Goal: Information Seeking & Learning: Find specific page/section

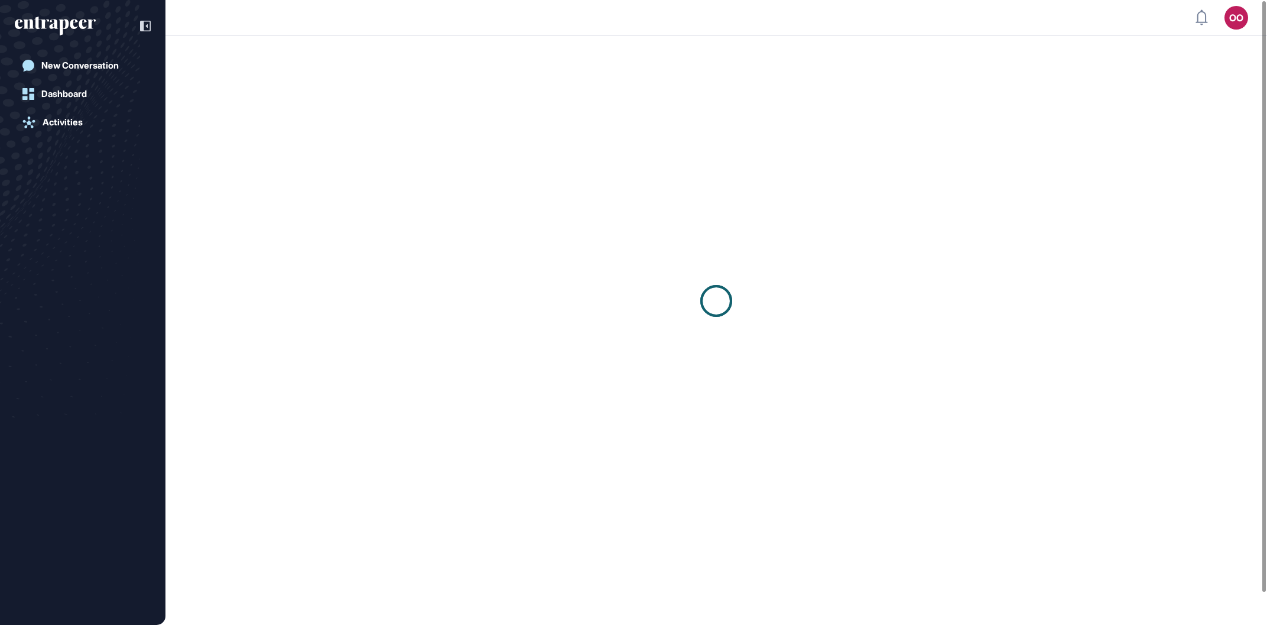
scroll to position [1, 1]
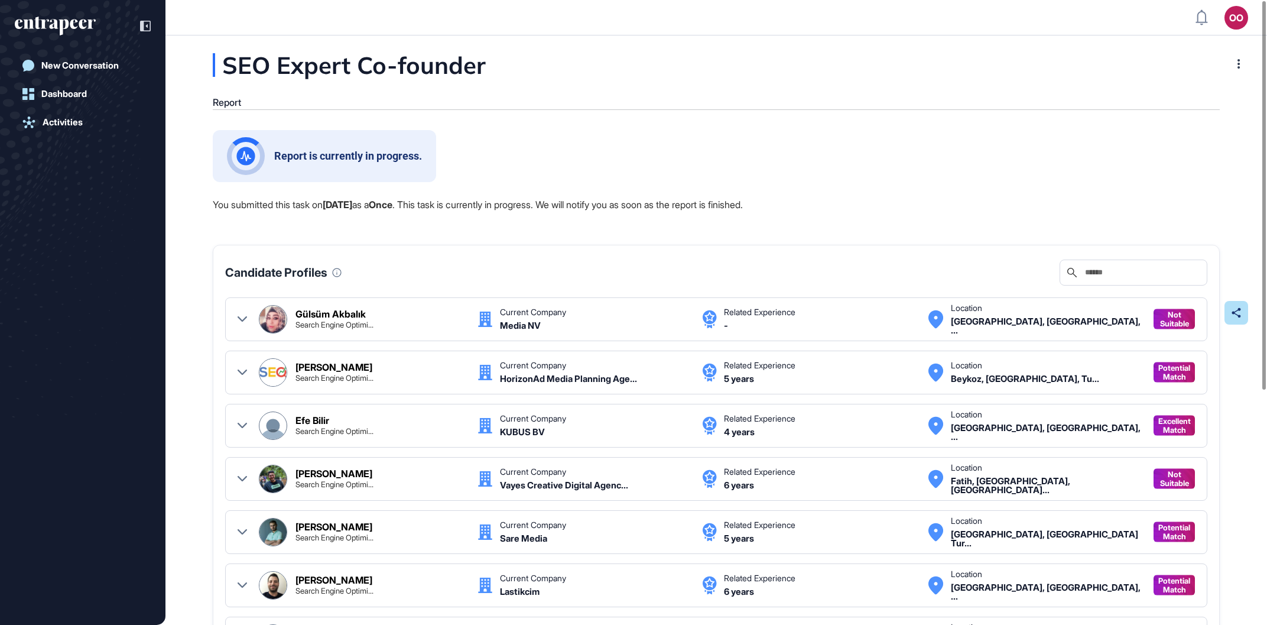
click at [1114, 163] on div "Report is currently in progress." at bounding box center [716, 156] width 1007 height 52
click at [1232, 27] on div "OO" at bounding box center [1237, 18] width 24 height 24
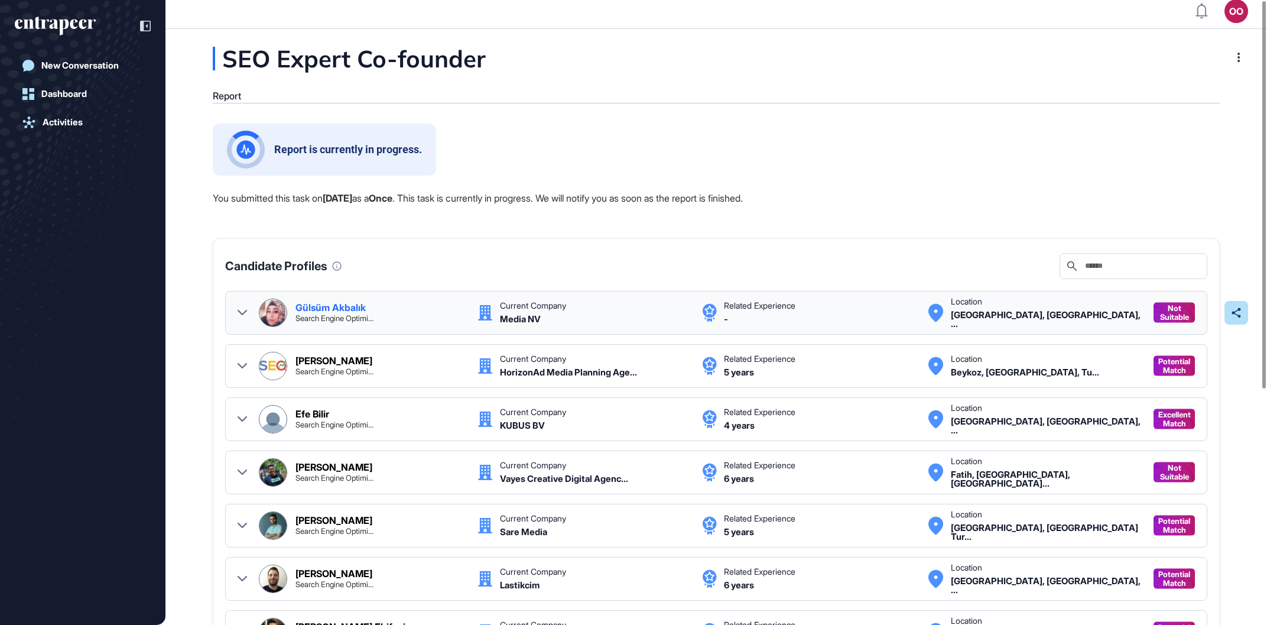
scroll to position [0, 0]
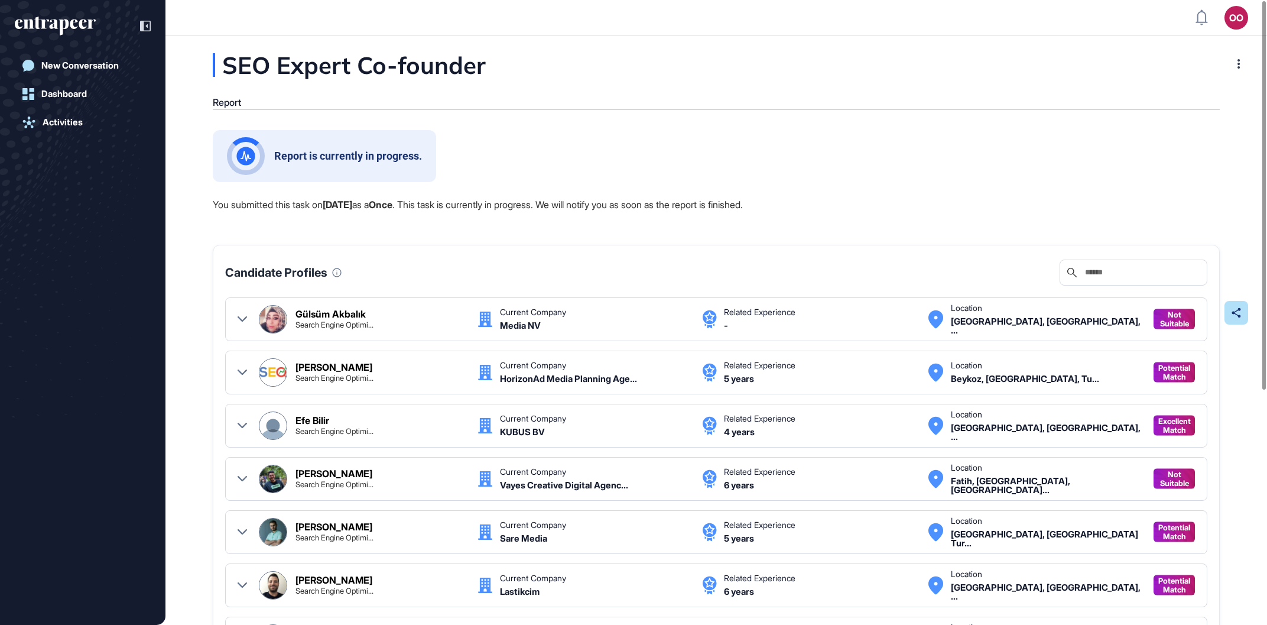
click at [0, 305] on div "New Conversation Dashboard Activities" at bounding box center [82, 312] width 165 height 625
click at [1230, 62] on div at bounding box center [1238, 63] width 19 height 19
click at [834, 88] on div "SEO Expert Co-founder Report Report is currently in progress. You submitted thi…" at bounding box center [716, 500] width 1102 height 895
click at [129, 126] on link "Activities" at bounding box center [83, 123] width 136 height 24
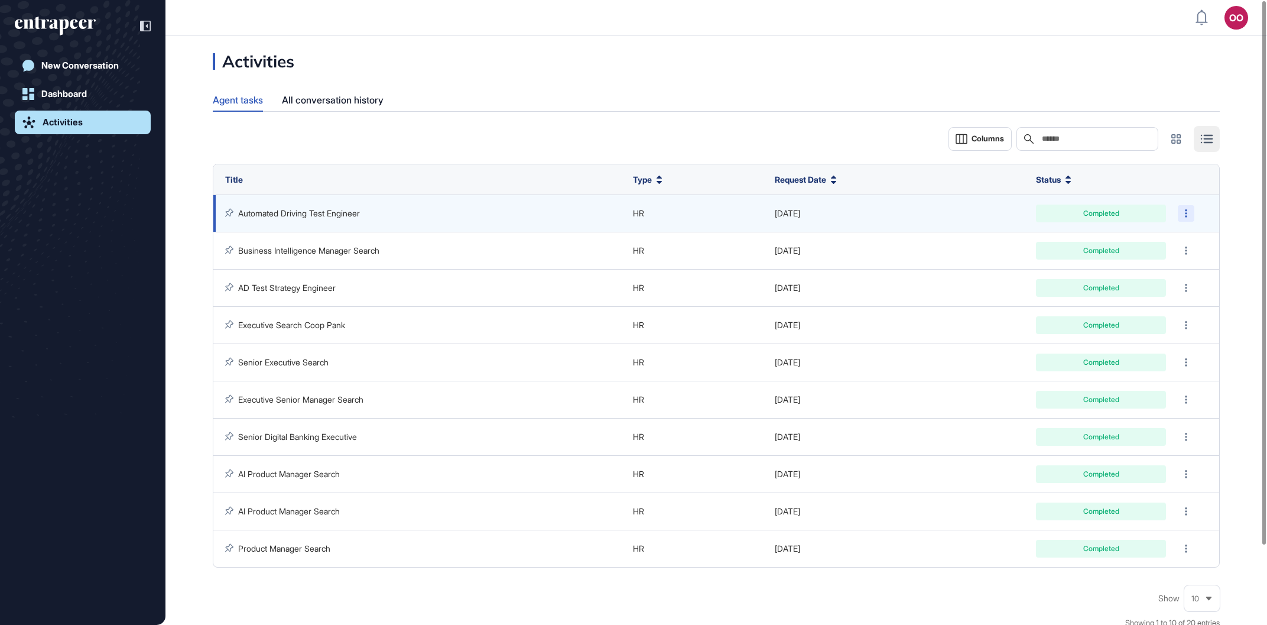
click at [1186, 215] on icon at bounding box center [1186, 213] width 2 height 8
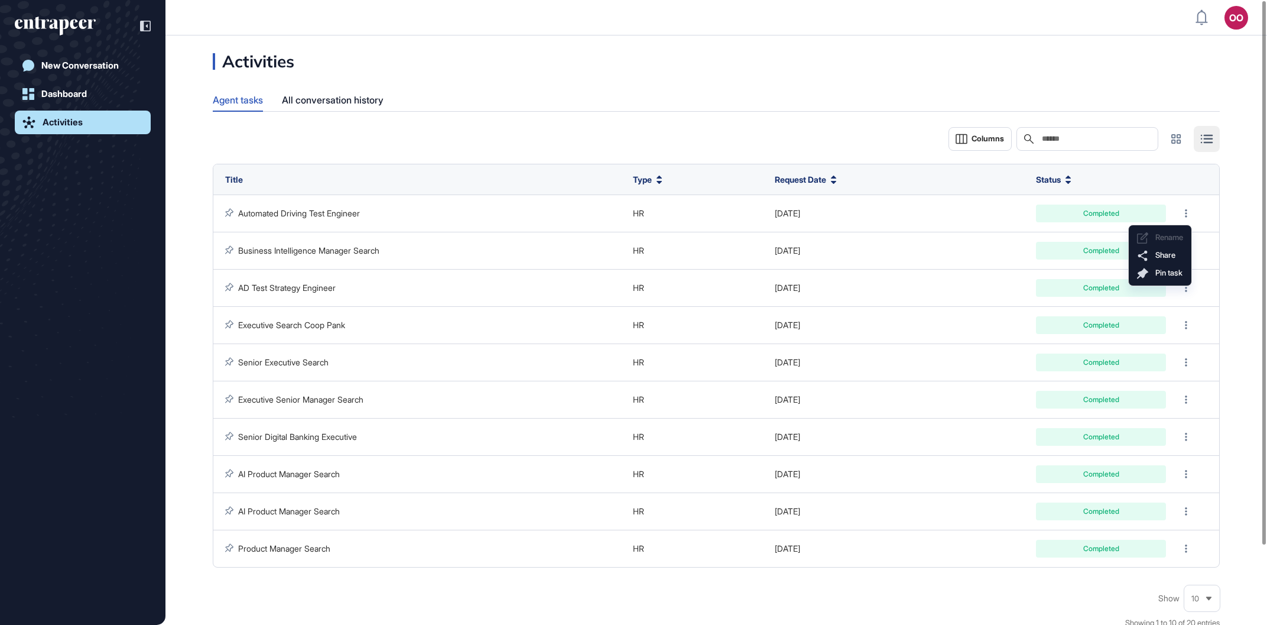
click at [848, 115] on div "Activities Agent tasks All conversation history Columns Search Title Type Reque…" at bounding box center [716, 358] width 1102 height 611
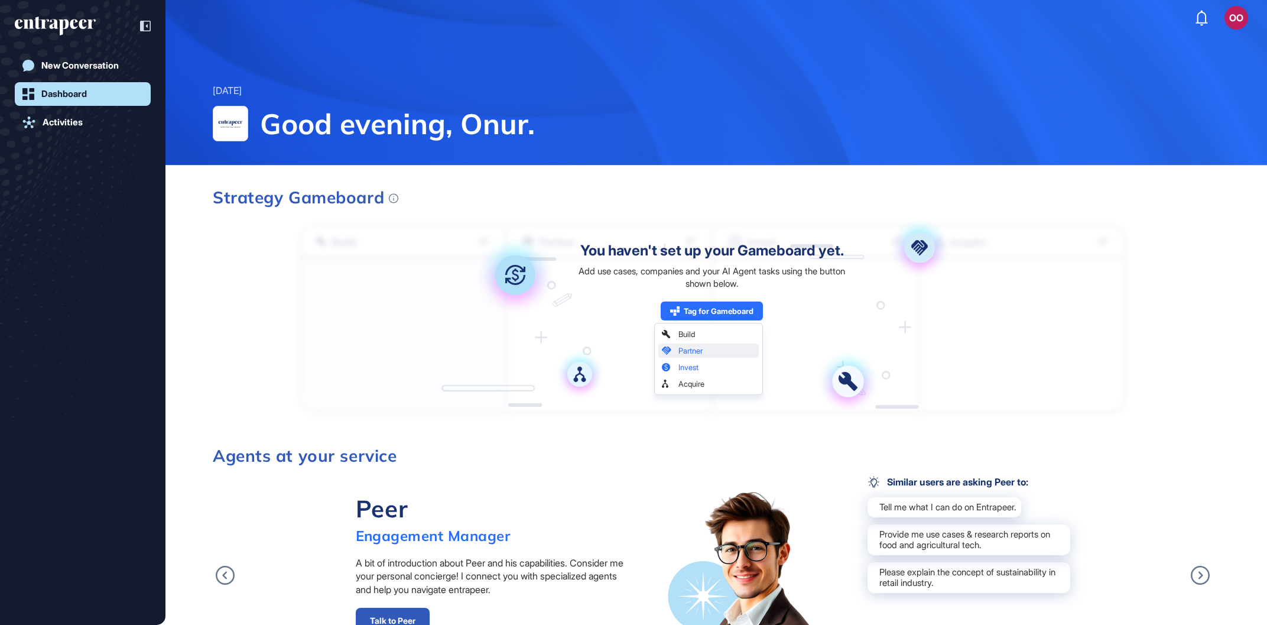
scroll to position [1, 1]
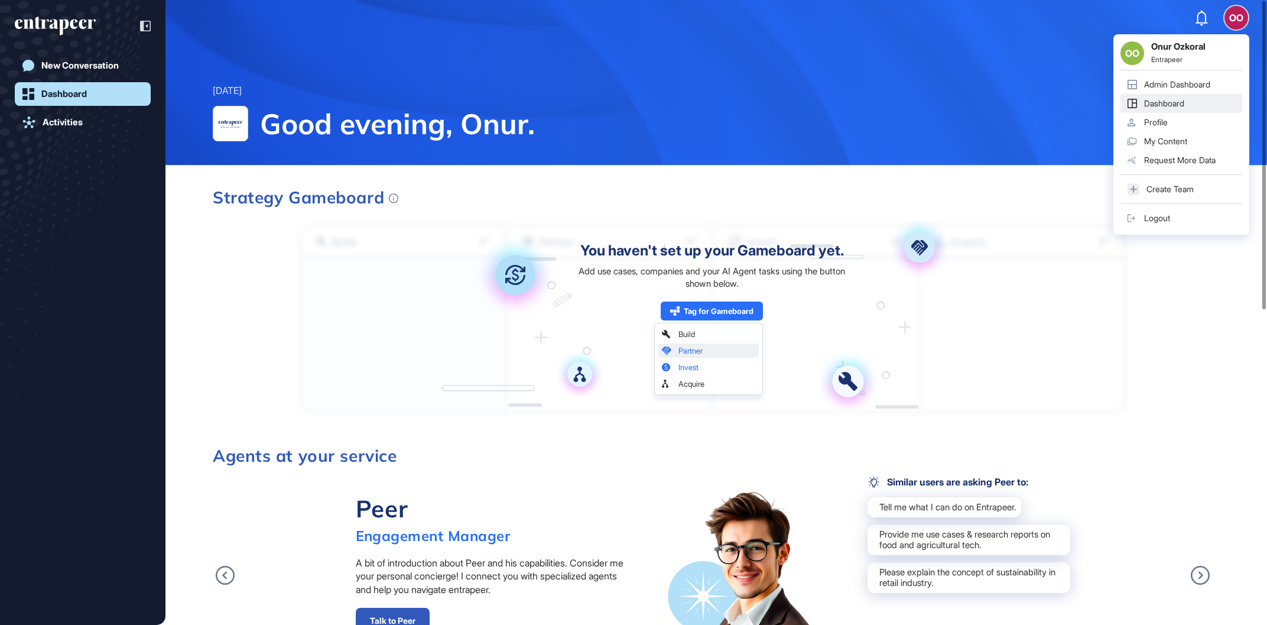
click at [1210, 79] on link "Admin Dashboard" at bounding box center [1182, 84] width 122 height 19
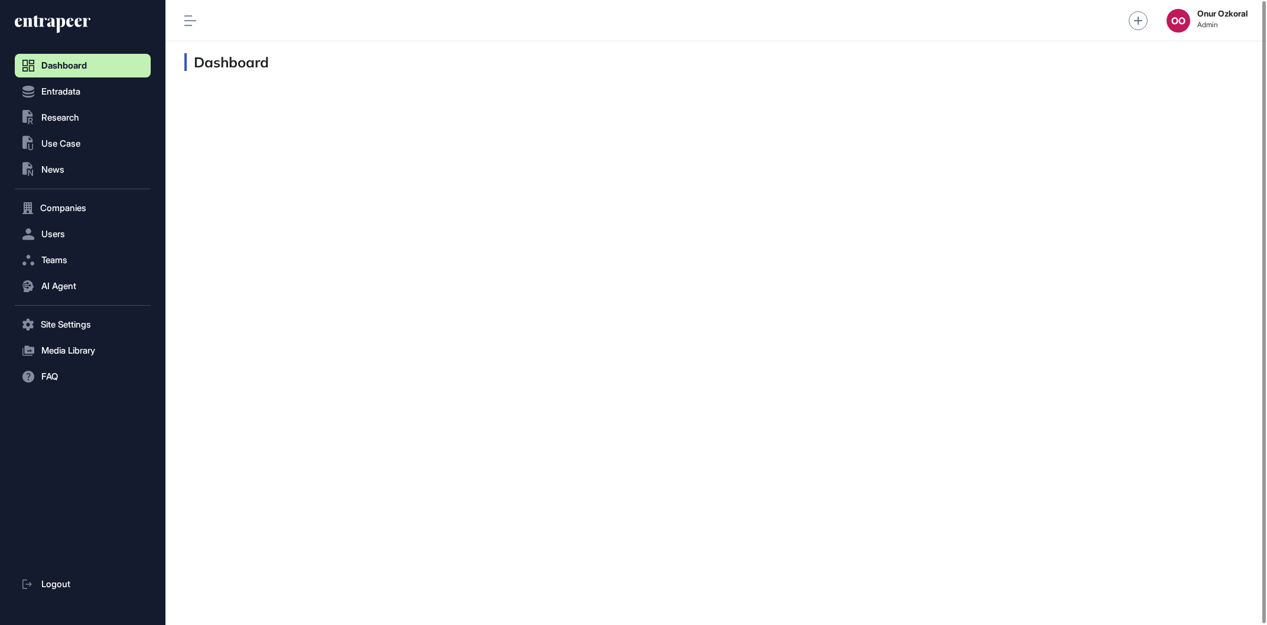
scroll to position [1, 1]
click at [114, 278] on button "AI Agent" at bounding box center [83, 286] width 136 height 24
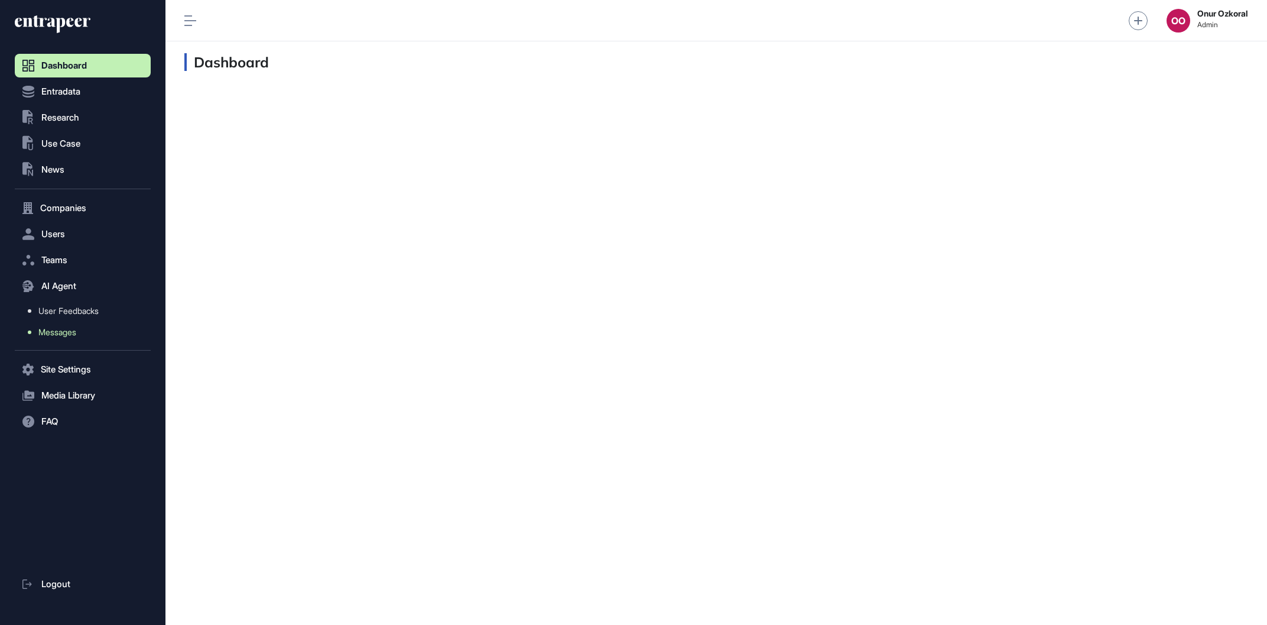
click at [101, 336] on link "Messages" at bounding box center [86, 332] width 130 height 21
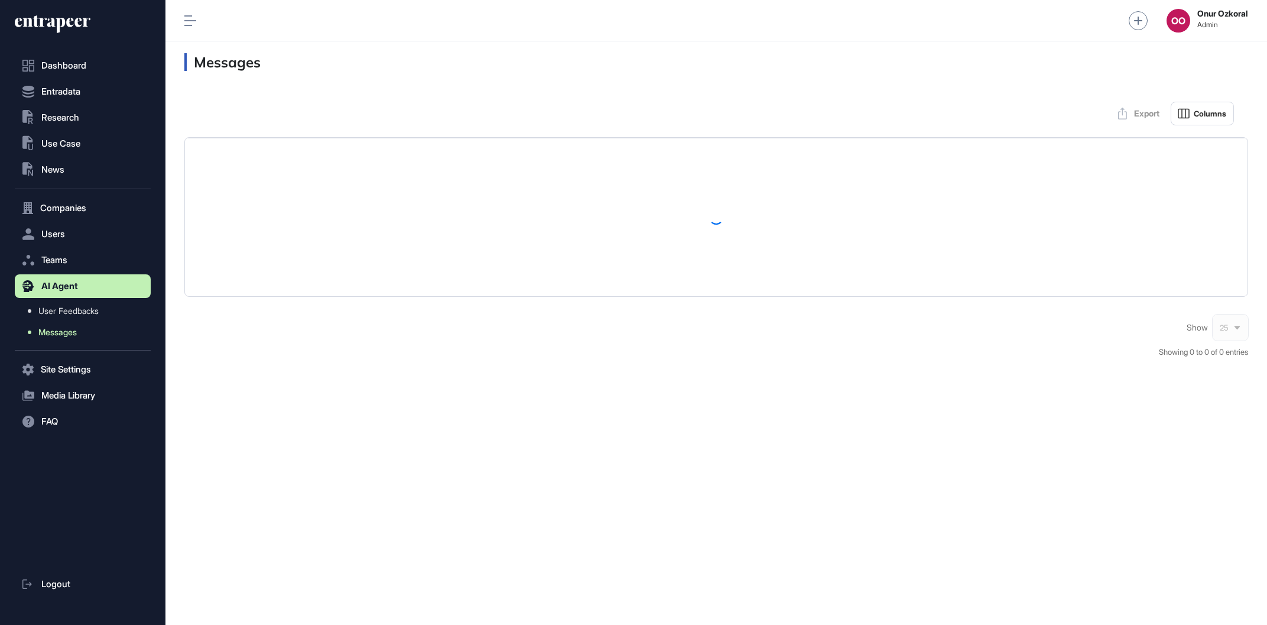
click at [92, 337] on link "Messages" at bounding box center [86, 332] width 130 height 21
click at [90, 335] on link "Messages" at bounding box center [86, 332] width 130 height 21
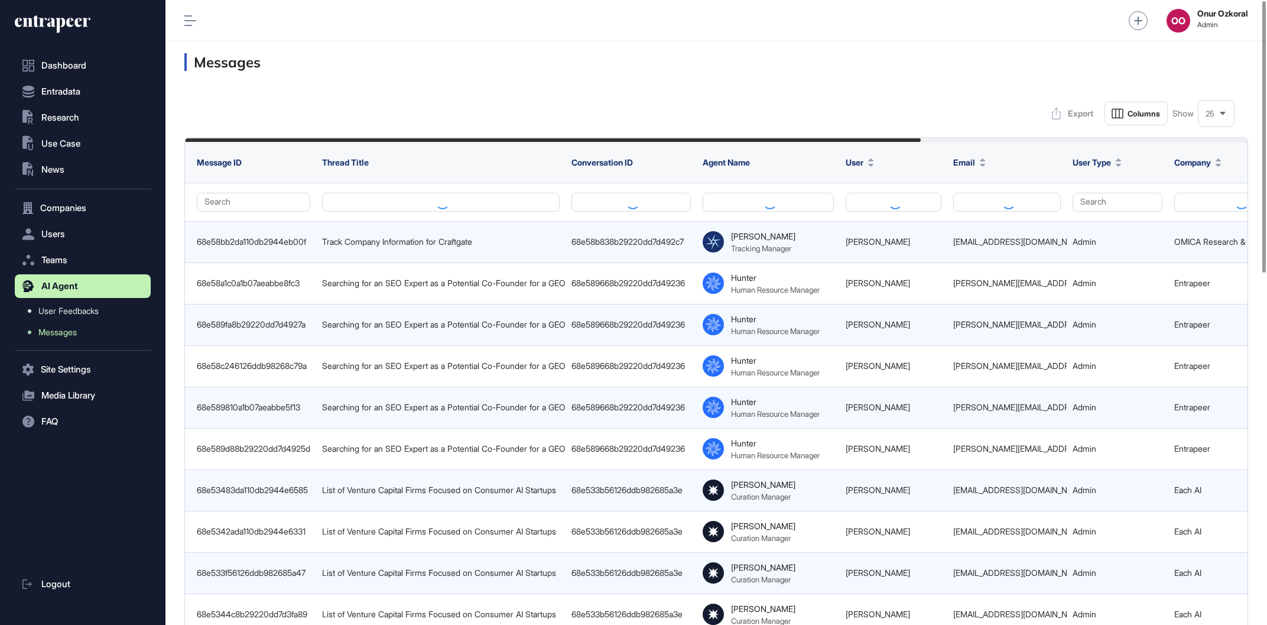
click at [587, 81] on div "Messages" at bounding box center [716, 61] width 1102 height 41
click at [816, 203] on button at bounding box center [768, 202] width 131 height 19
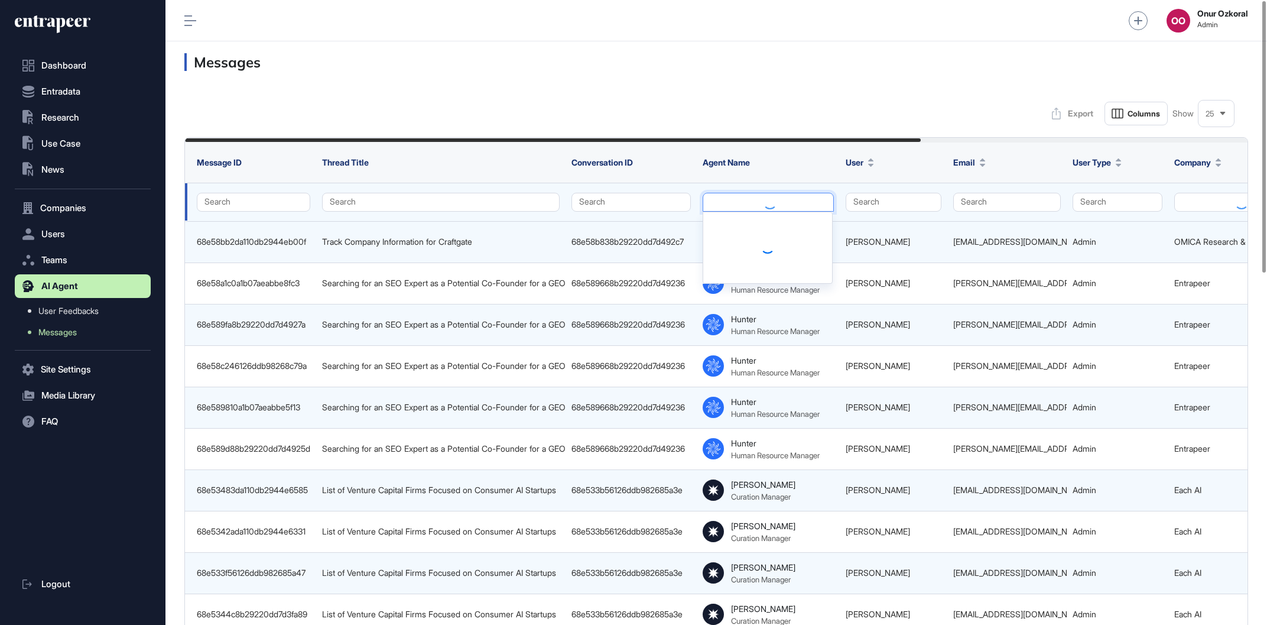
click at [816, 202] on button at bounding box center [768, 202] width 131 height 19
drag, startPoint x: 819, startPoint y: 157, endPoint x: 786, endPoint y: 152, distance: 34.0
click at [820, 156] on div "Agent Name" at bounding box center [768, 162] width 131 height 20
click at [558, 33] on div "OO Onur Ozkoral Admin" at bounding box center [716, 20] width 1102 height 41
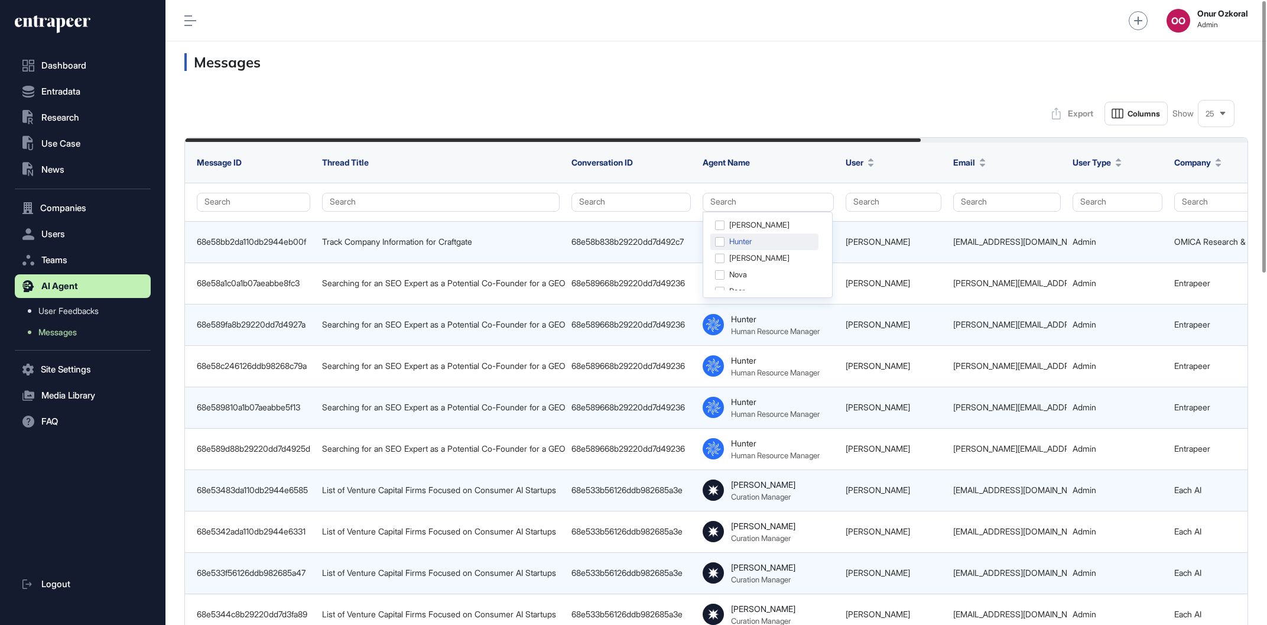
click at [786, 245] on div "Hunter" at bounding box center [764, 241] width 108 height 17
click at [807, 157] on div "Agent Name" at bounding box center [768, 162] width 131 height 20
click at [924, 124] on div "Export Columns Show 25" at bounding box center [716, 114] width 1064 height 24
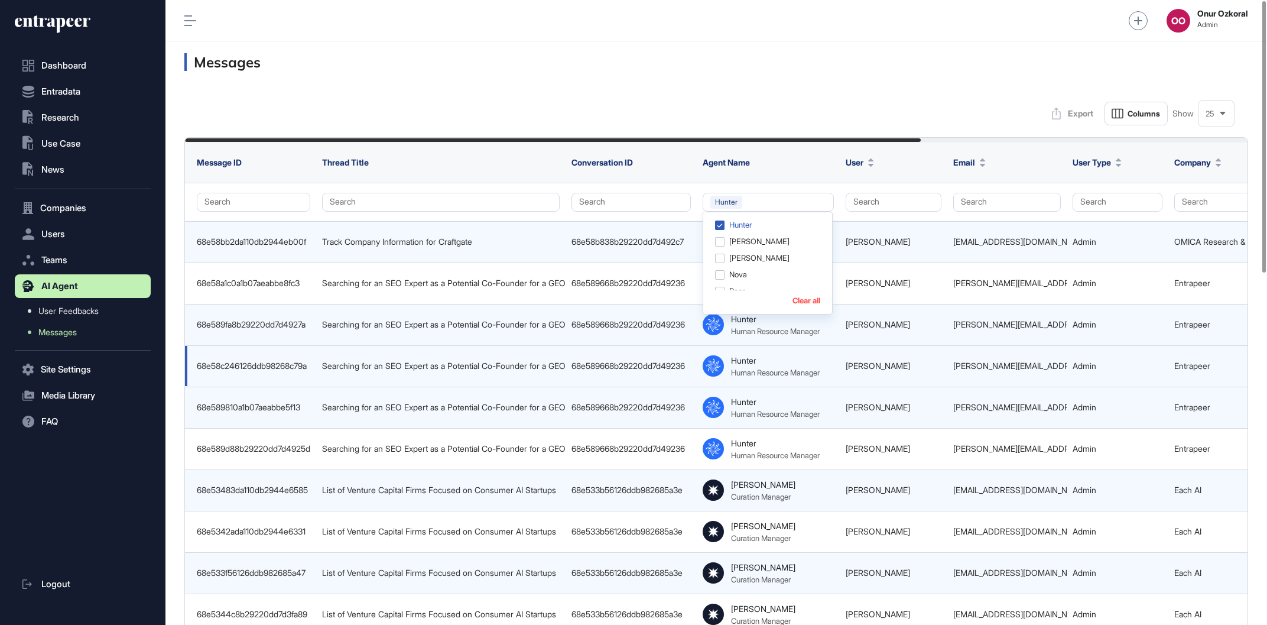
click at [777, 357] on div "Hunter Human Resource Manager" at bounding box center [775, 366] width 89 height 22
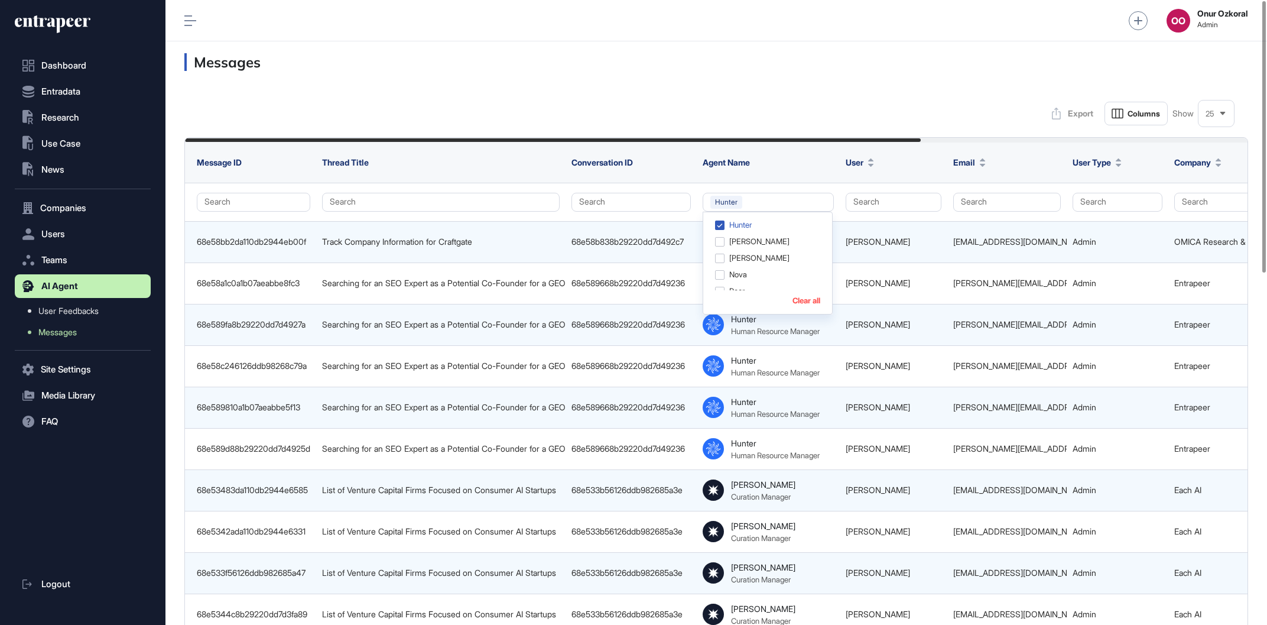
click at [764, 72] on div "Messages" at bounding box center [716, 61] width 1102 height 41
drag, startPoint x: 764, startPoint y: 72, endPoint x: 1220, endPoint y: 176, distance: 467.4
click at [765, 72] on div "Messages" at bounding box center [716, 61] width 1102 height 41
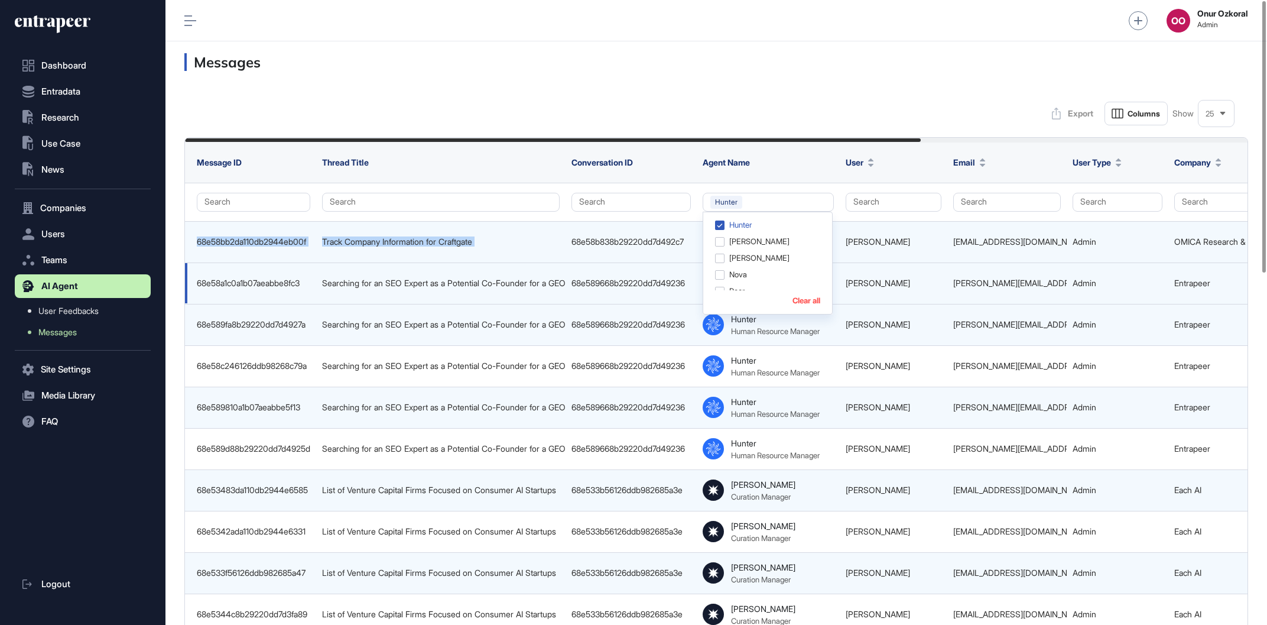
drag, startPoint x: 1142, startPoint y: 212, endPoint x: 668, endPoint y: 288, distance: 479.6
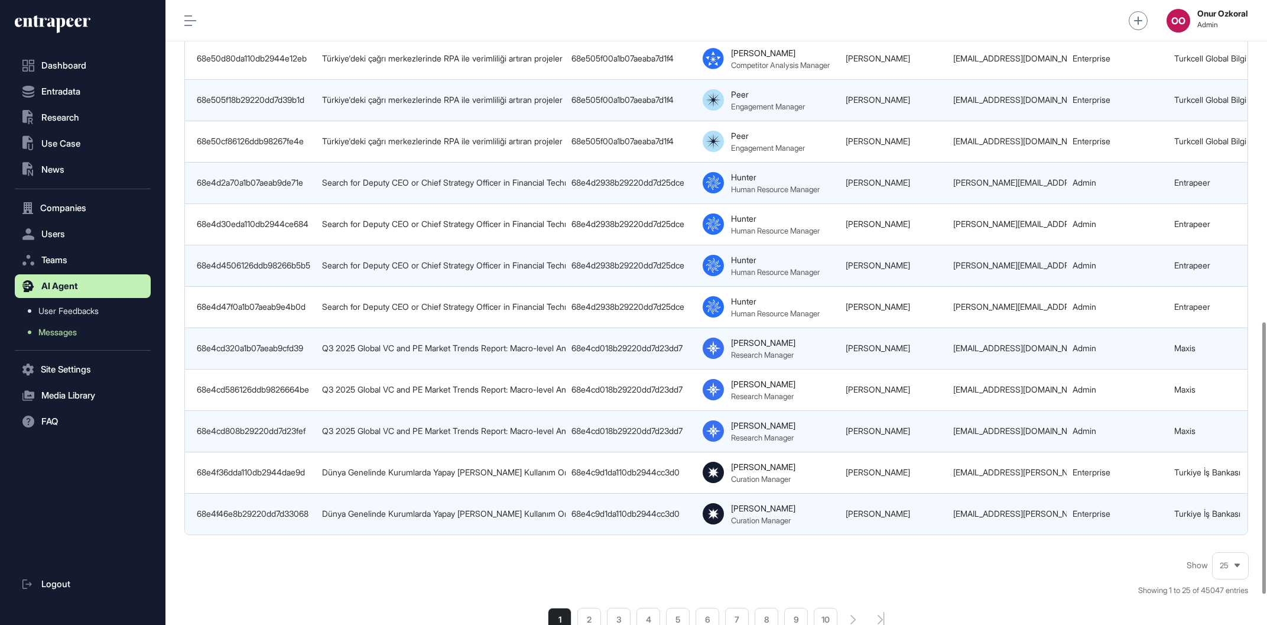
scroll to position [740, 0]
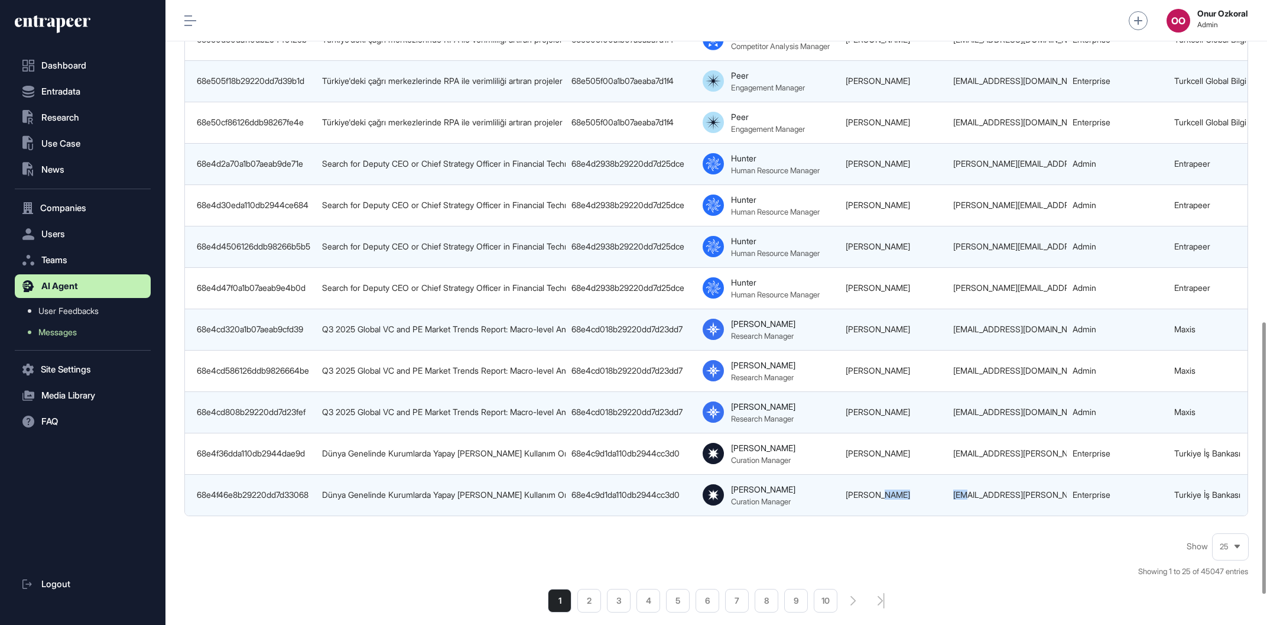
drag, startPoint x: 956, startPoint y: 515, endPoint x: 966, endPoint y: 515, distance: 10.6
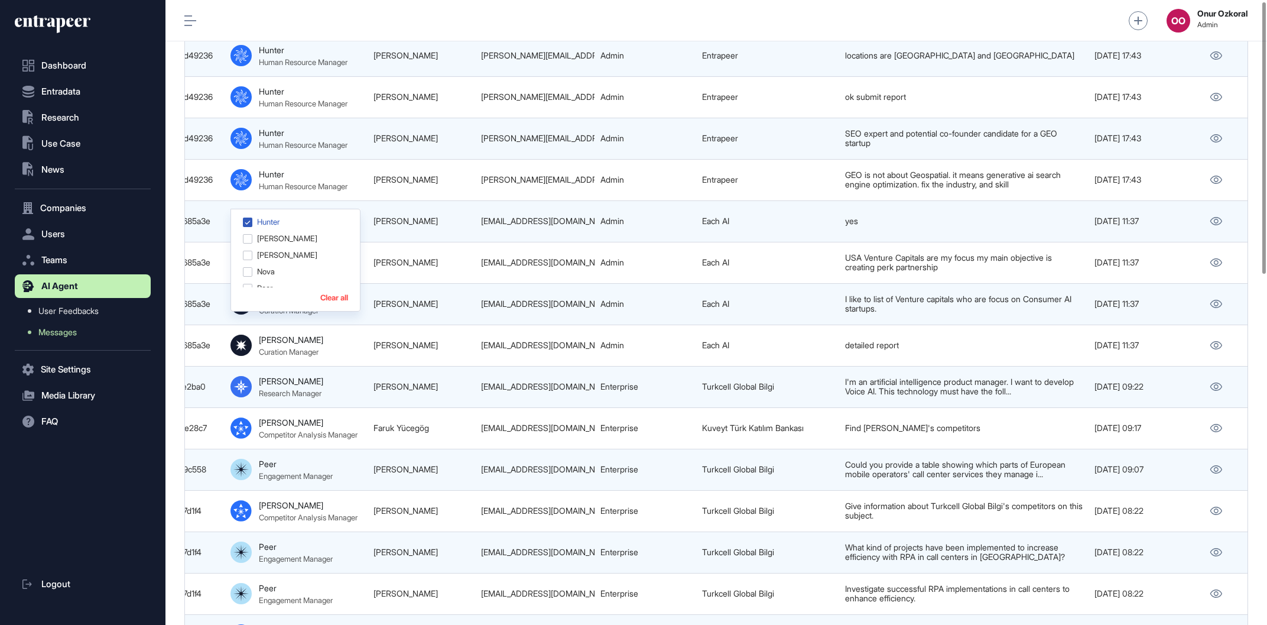
scroll to position [0, 0]
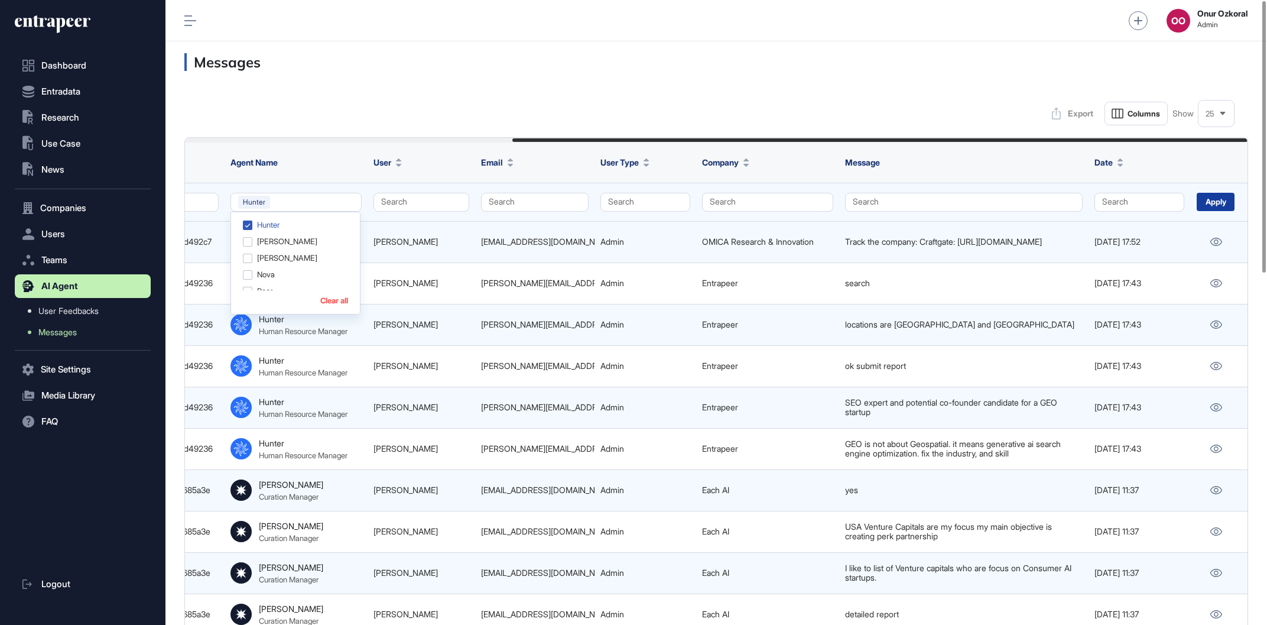
click at [1217, 200] on div "Apply" at bounding box center [1216, 202] width 38 height 18
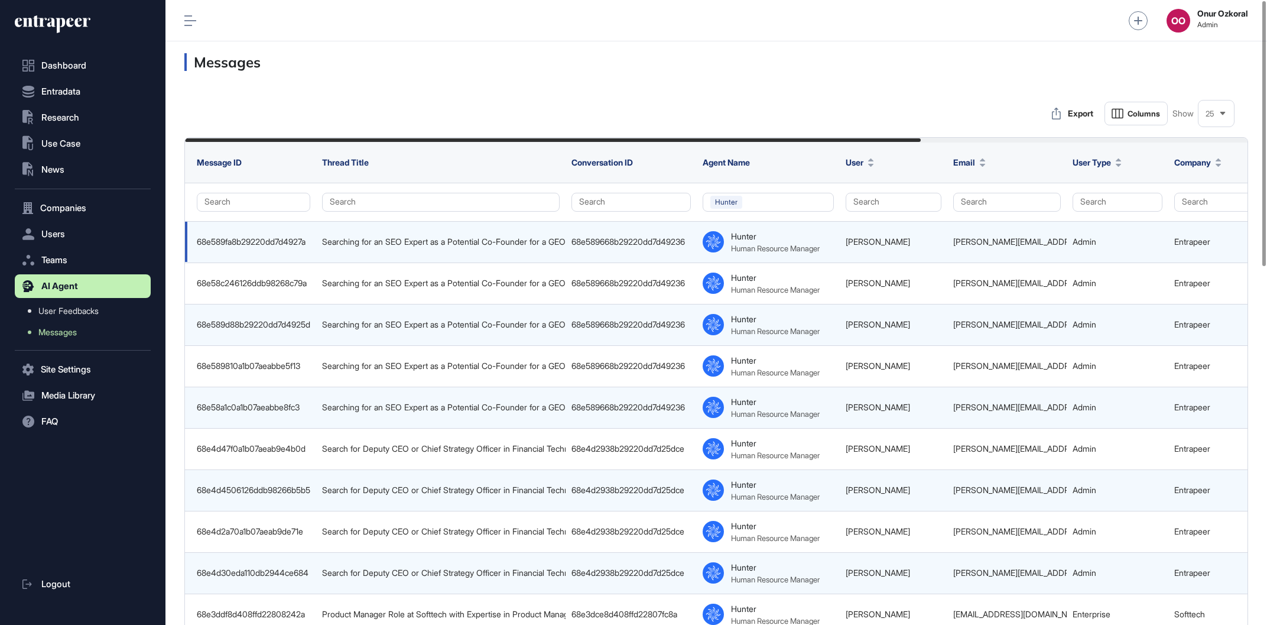
click at [301, 238] on div "68e589fa8b29220dd7d4927a" at bounding box center [253, 241] width 113 height 9
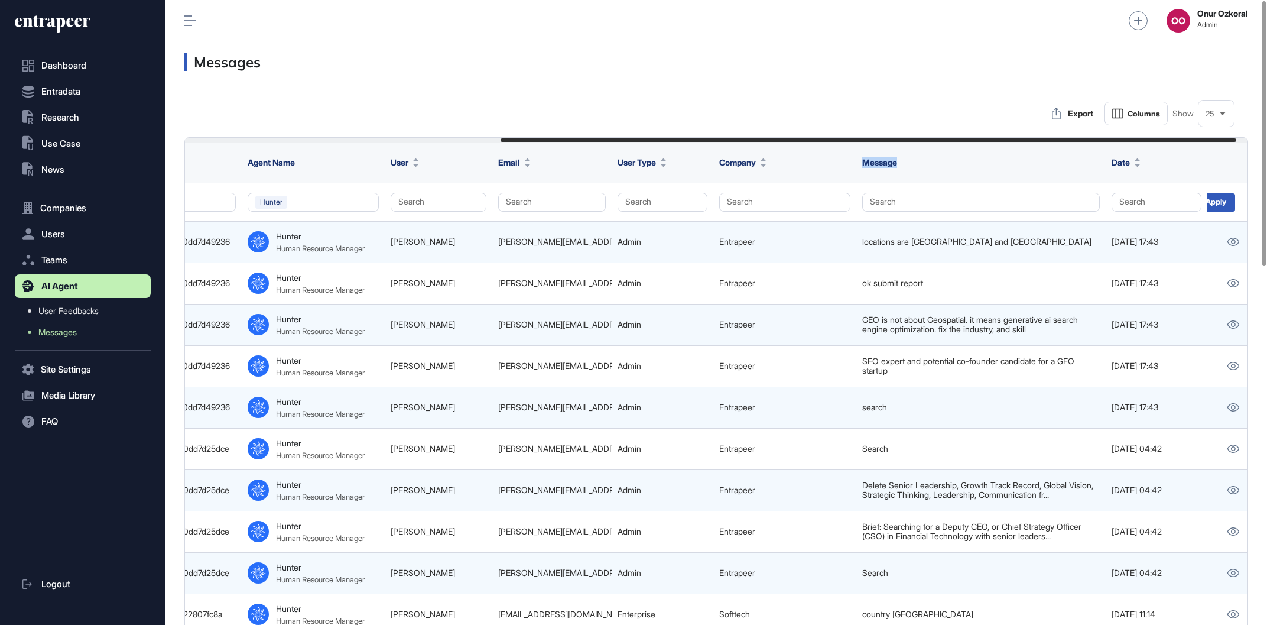
drag, startPoint x: 748, startPoint y: 139, endPoint x: 1068, endPoint y: 162, distance: 320.6
click at [1108, 168] on th "Date" at bounding box center [1154, 162] width 102 height 40
drag, startPoint x: 1119, startPoint y: 143, endPoint x: 1177, endPoint y: 151, distance: 57.9
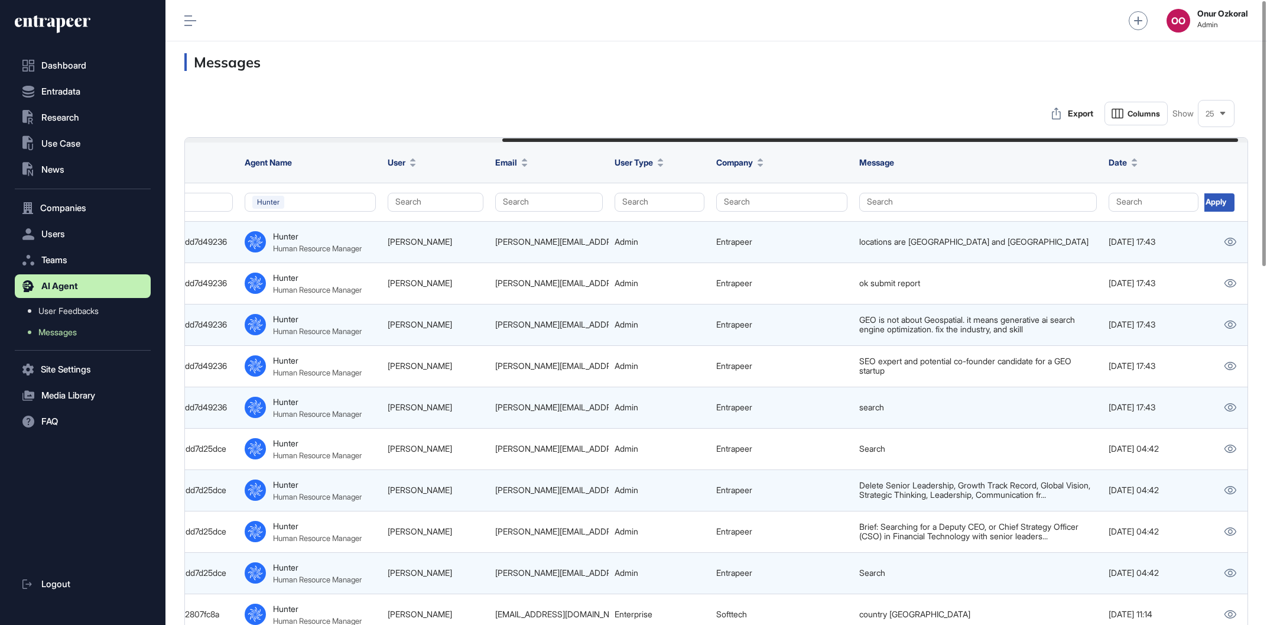
click at [1177, 151] on th "Date" at bounding box center [1154, 162] width 102 height 40
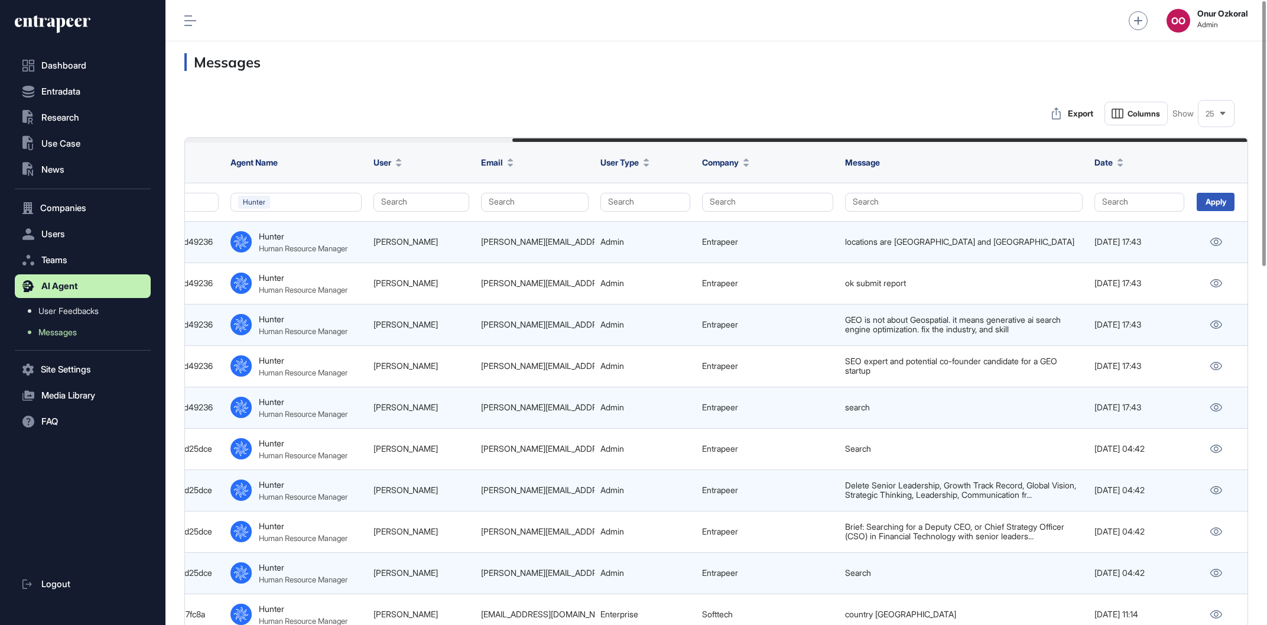
drag, startPoint x: 1177, startPoint y: 138, endPoint x: 1187, endPoint y: 139, distance: 9.5
click at [1187, 139] on div at bounding box center [716, 140] width 1063 height 5
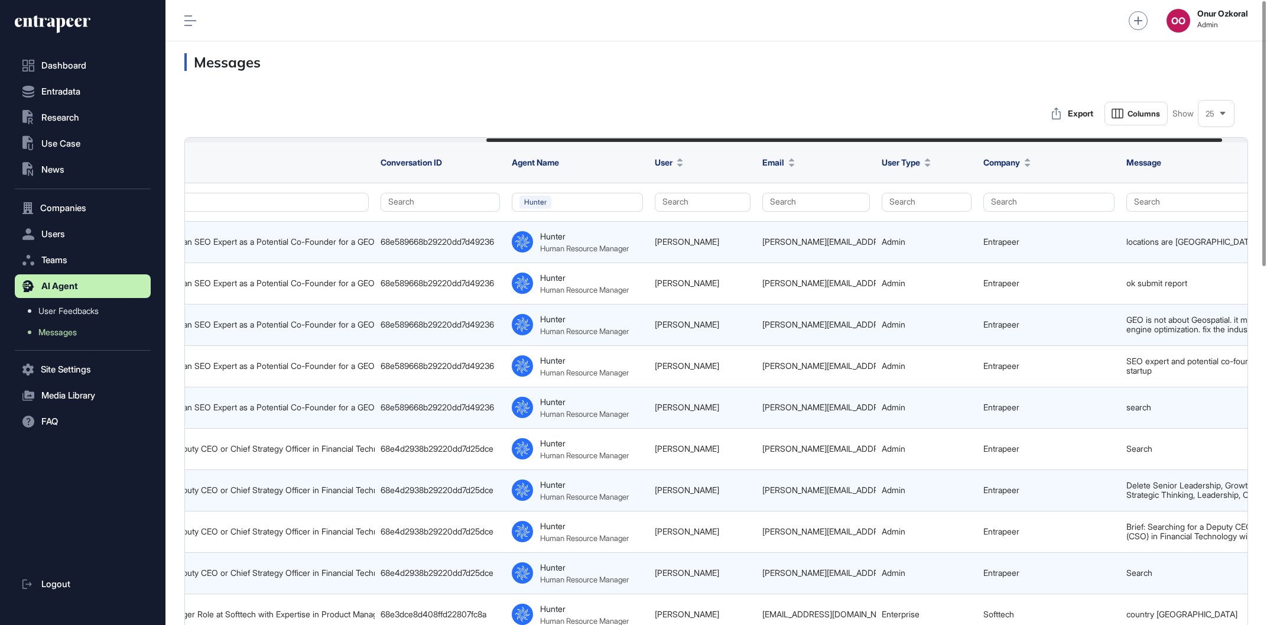
scroll to position [0, 0]
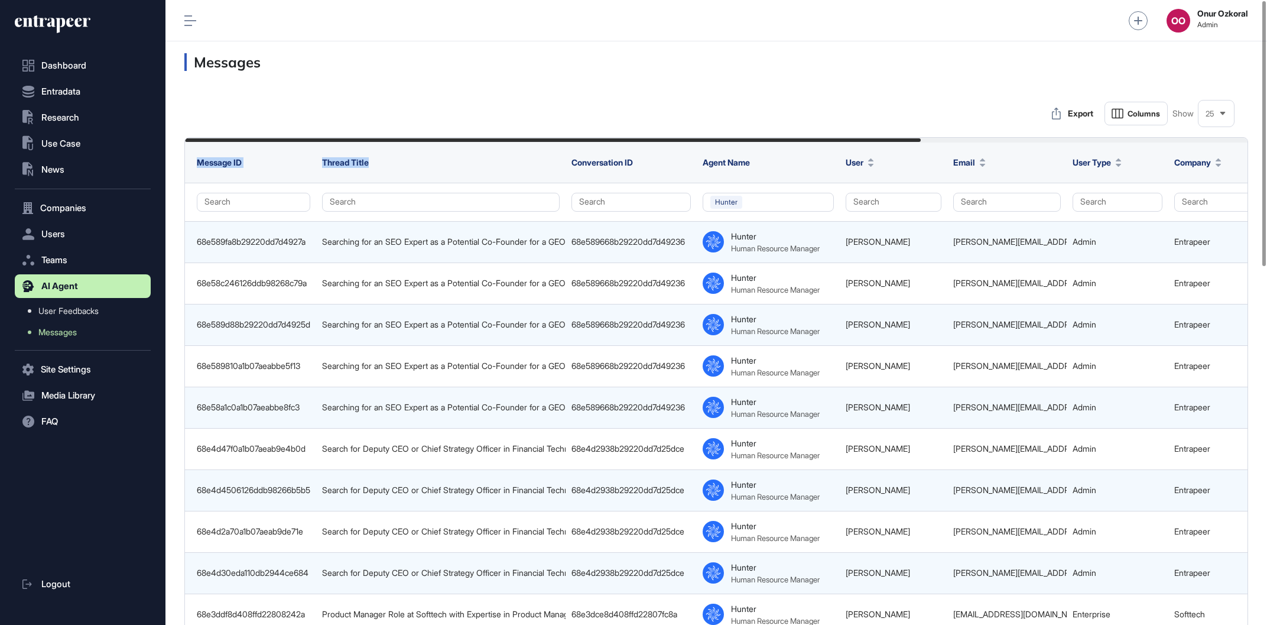
drag, startPoint x: 1141, startPoint y: 142, endPoint x: 401, endPoint y: 143, distance: 740.0
click at [401, 250] on td "Searching for an SEO Expert as a Potential Co-Founder for a GEO Startup" at bounding box center [440, 241] width 249 height 41
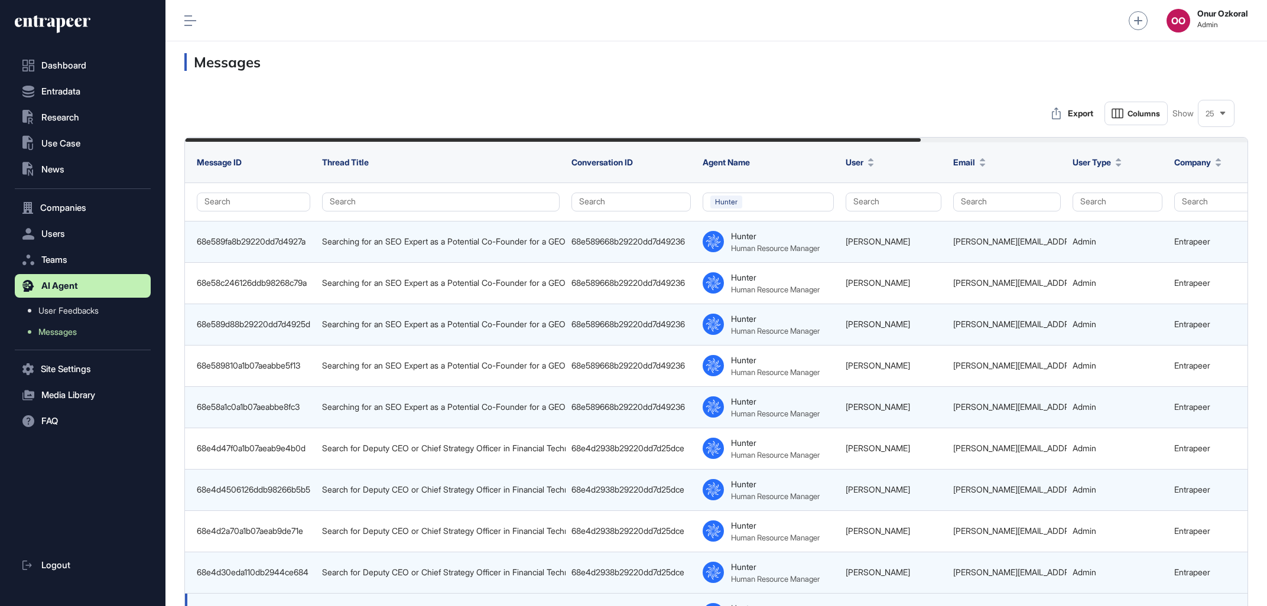
scroll to position [603, 1098]
